Goal: Task Accomplishment & Management: Manage account settings

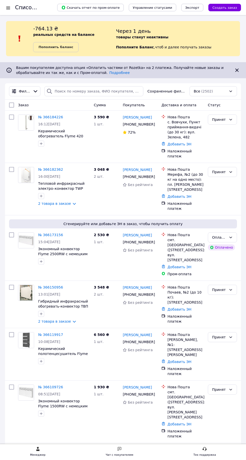
click at [56, 116] on link "№ 366184226" at bounding box center [50, 117] width 25 height 4
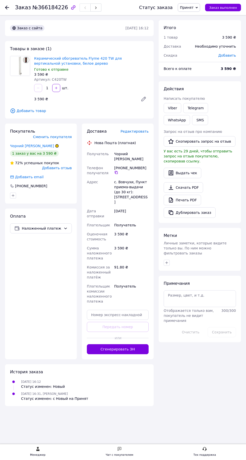
scroll to position [1, 0]
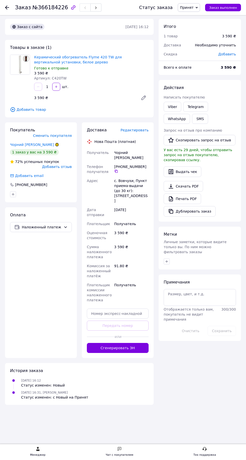
click at [142, 130] on span "Редактировать" at bounding box center [134, 130] width 28 height 4
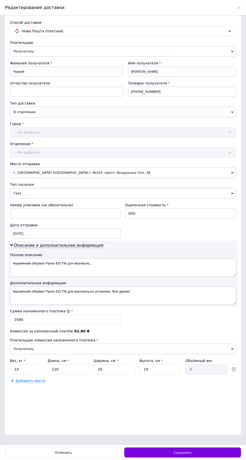
scroll to position [0, 0]
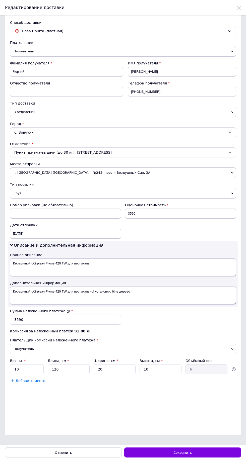
click at [87, 137] on div "с. Вовчухи" at bounding box center [122, 132] width 225 height 10
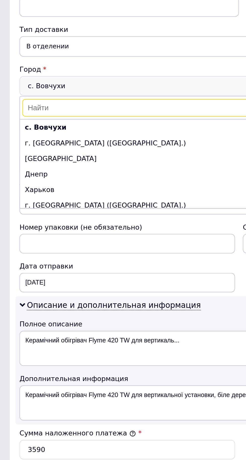
click at [50, 148] on input at bounding box center [123, 143] width 222 height 9
type input "Горо"
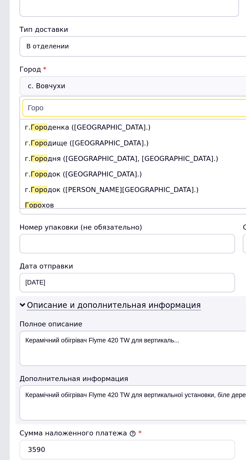
click at [95, 248] on span "Описание и дополнительная информация" at bounding box center [58, 245] width 89 height 5
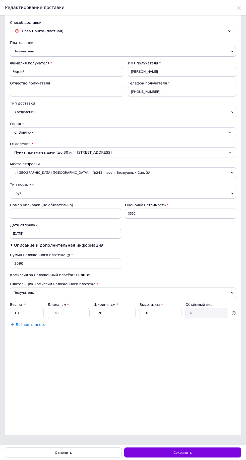
click at [101, 137] on div "с. Вовчухи" at bounding box center [122, 132] width 225 height 10
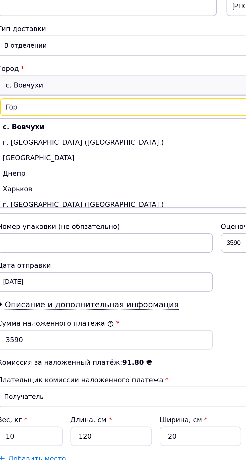
type input "Горо"
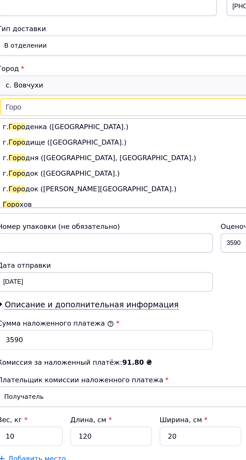
click at [83, 248] on span "Описание и дополнительная информация" at bounding box center [58, 245] width 89 height 5
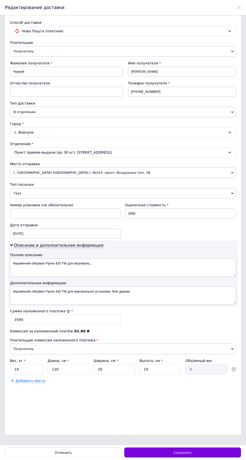
click at [228, 133] on icon at bounding box center [229, 133] width 3 height 2
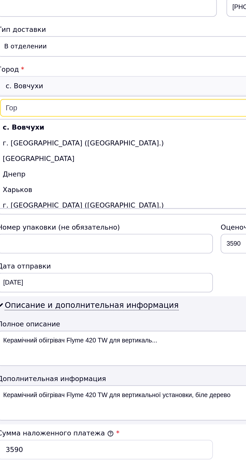
type input "Горо"
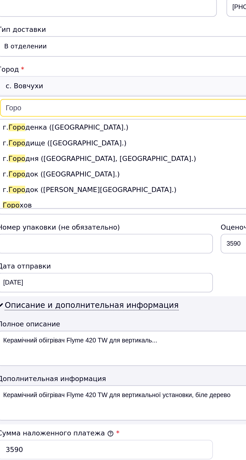
click at [84, 248] on span "Описание и дополнительная информация" at bounding box center [58, 245] width 89 height 5
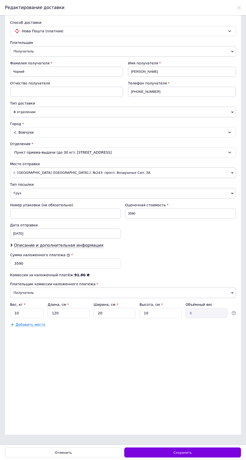
click at [142, 137] on div "с. Вовчухи" at bounding box center [122, 132] width 225 height 10
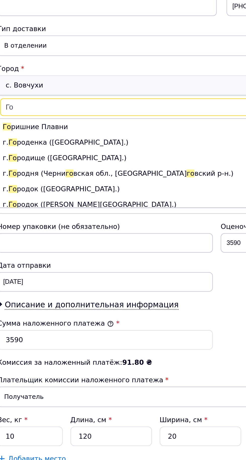
click at [63, 148] on input "Го" at bounding box center [123, 143] width 222 height 9
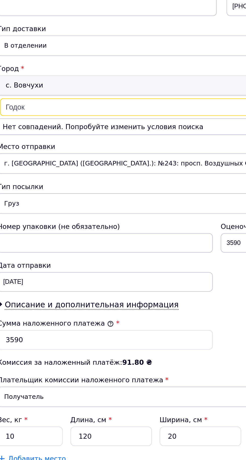
click at [78, 148] on input "Годок" at bounding box center [123, 143] width 222 height 9
type input "Годэ"
click at [103, 248] on span "Описание и дополнительная информация" at bounding box center [58, 245] width 89 height 5
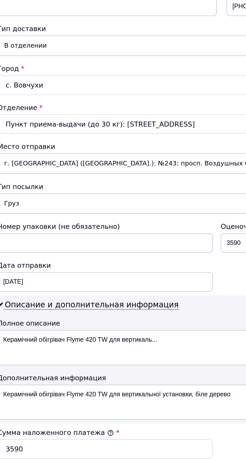
click at [73, 137] on div "с. Вовчухи" at bounding box center [122, 132] width 225 height 10
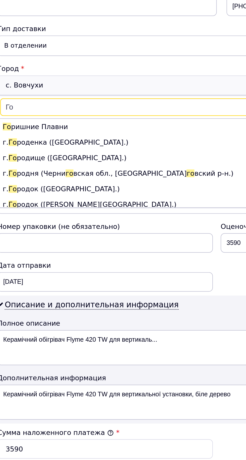
type input "Го"
click at [54, 117] on span "В отделении" at bounding box center [122, 112] width 225 height 11
